Goal: Information Seeking & Learning: Learn about a topic

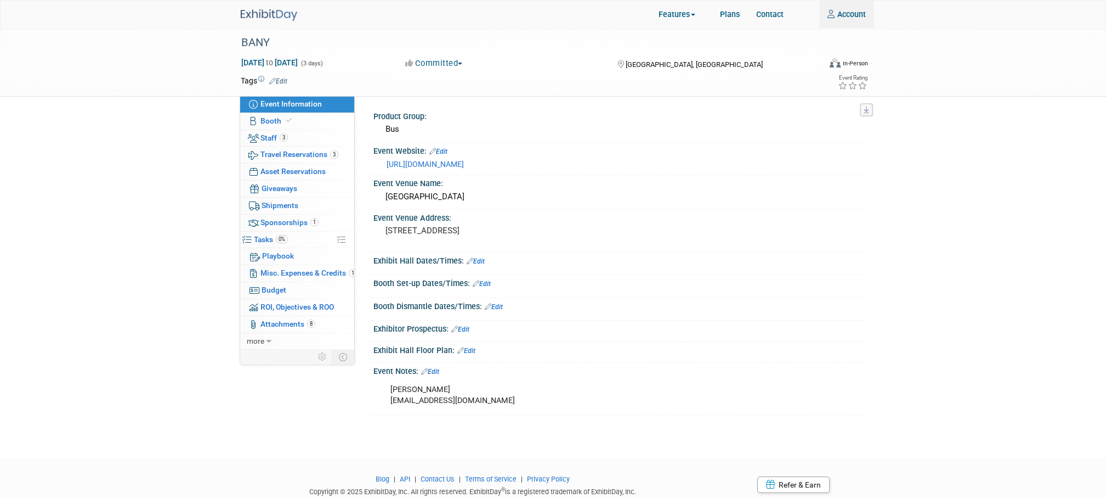
type input "tforrest@lancerinsurance.com"
click at [280, 14] on img at bounding box center [269, 15] width 56 height 12
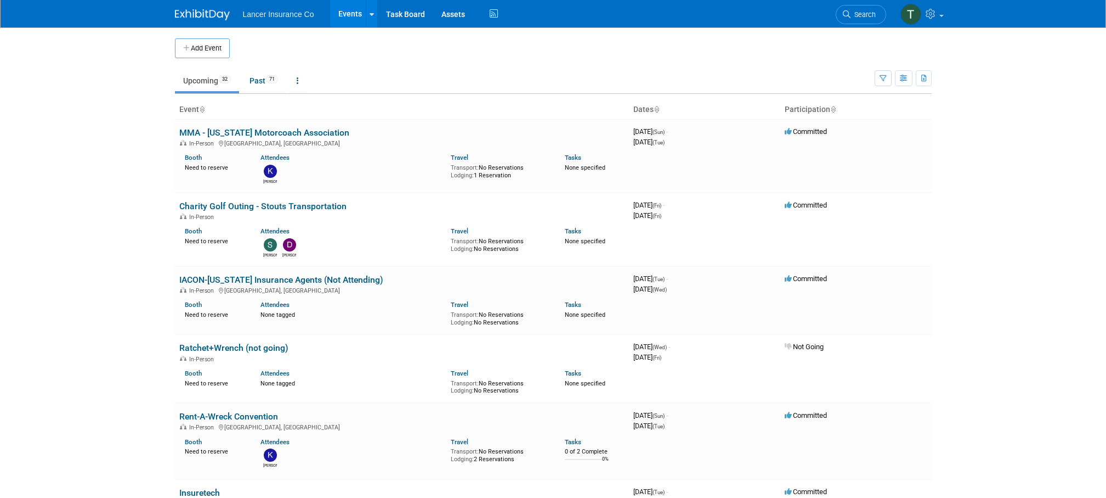
click at [196, 86] on link "Upcoming 32" at bounding box center [207, 80] width 64 height 21
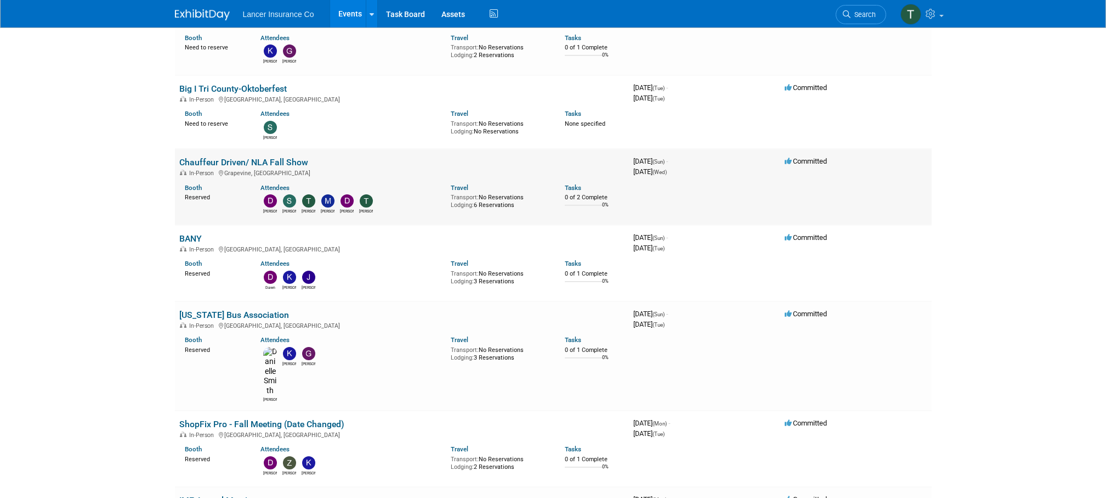
scroll to position [542, 0]
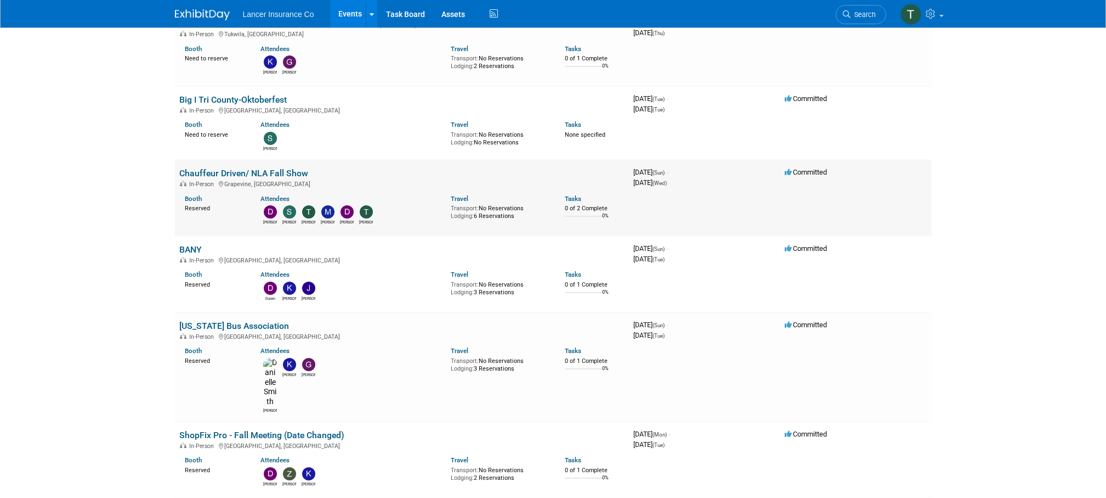
click at [219, 172] on link "Chauffeur Driven/ NLA Fall Show" at bounding box center [243, 173] width 129 height 10
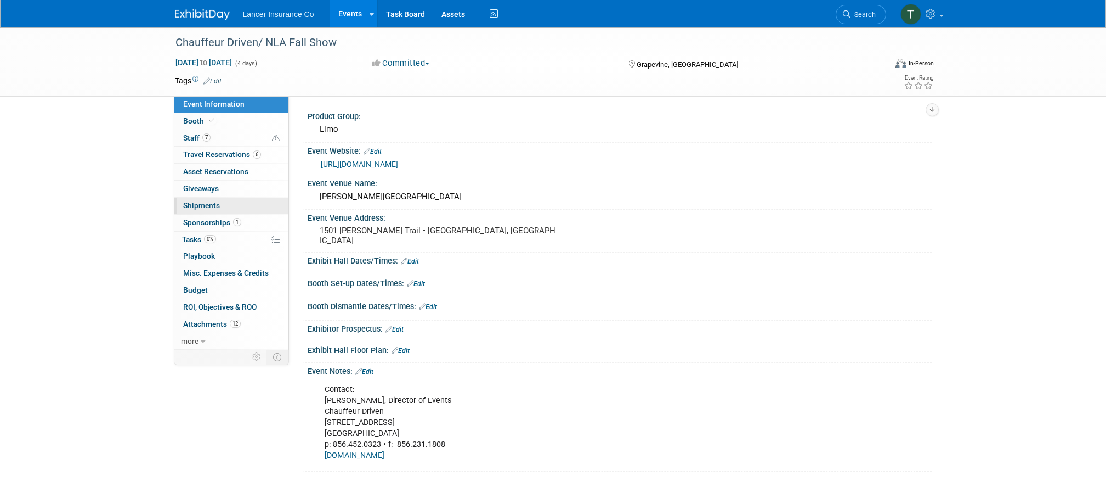
click at [202, 208] on span "Shipments 0" at bounding box center [201, 205] width 37 height 9
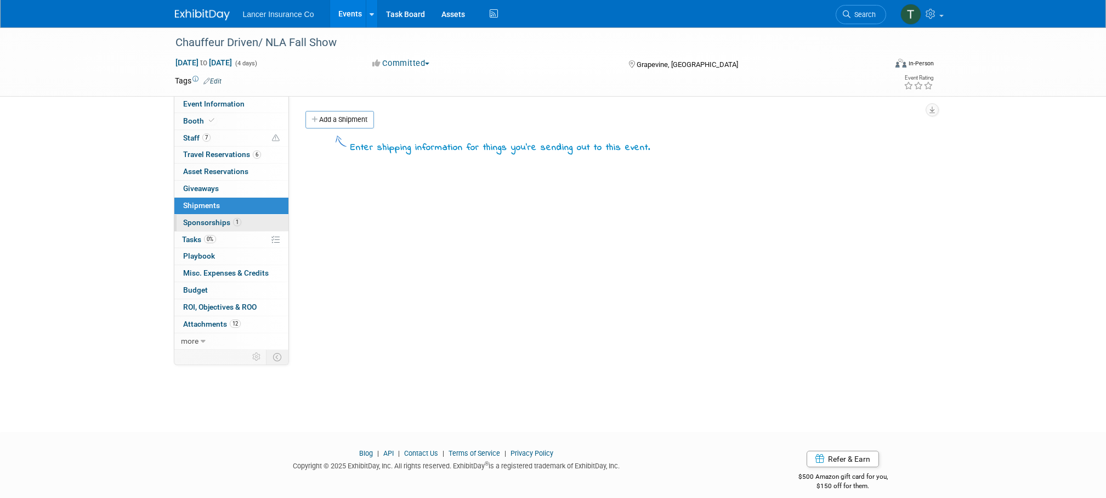
click at [200, 219] on span "Sponsorships 1" at bounding box center [212, 222] width 58 height 9
